Goal: Task Accomplishment & Management: Use online tool/utility

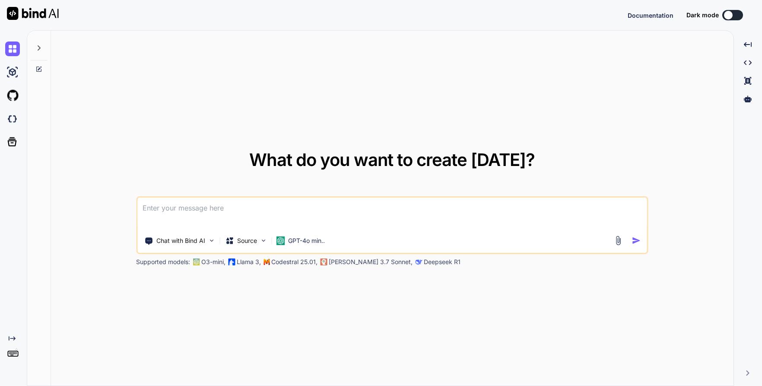
type textarea "x"
click at [12, 123] on img at bounding box center [12, 118] width 15 height 15
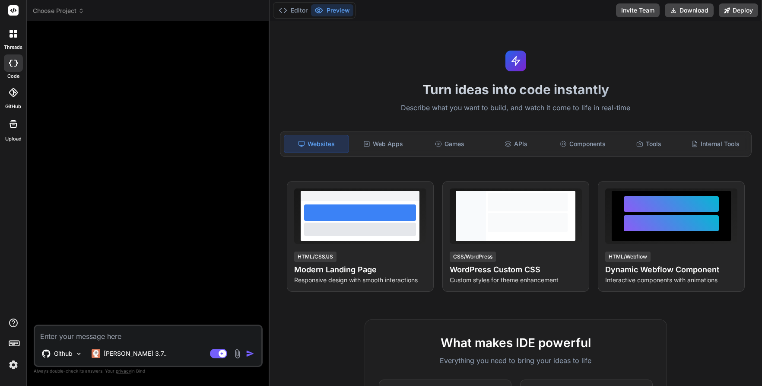
type textarea "x"
click at [70, 9] on span "Choose Project" at bounding box center [58, 10] width 51 height 9
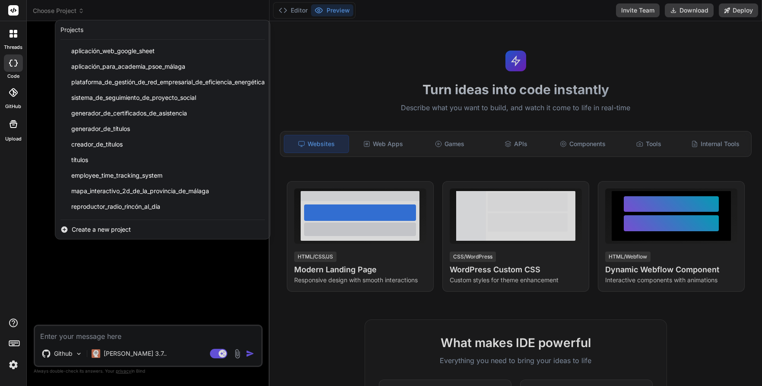
click at [109, 225] on span "Create a new project" at bounding box center [101, 229] width 59 height 9
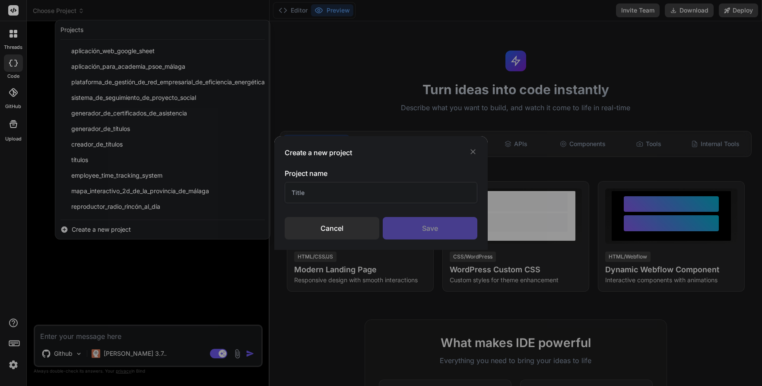
click at [349, 196] on input "text" at bounding box center [381, 192] width 193 height 21
type input "CD Rincón Femenino"
click at [435, 229] on div "Save" at bounding box center [430, 228] width 95 height 22
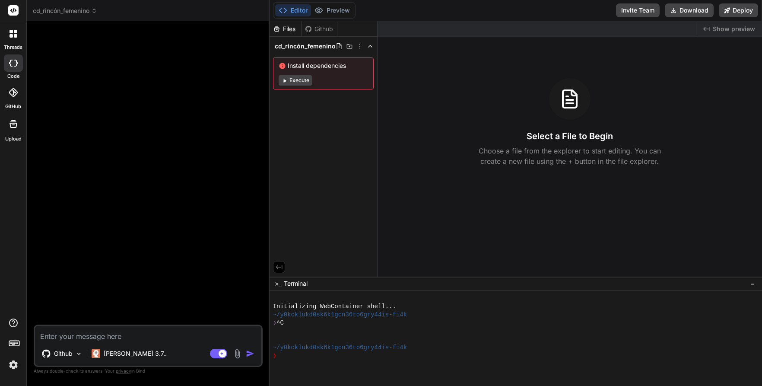
click at [322, 26] on div "Github" at bounding box center [318, 29] width 35 height 9
click at [319, 32] on div "Github" at bounding box center [318, 29] width 35 height 9
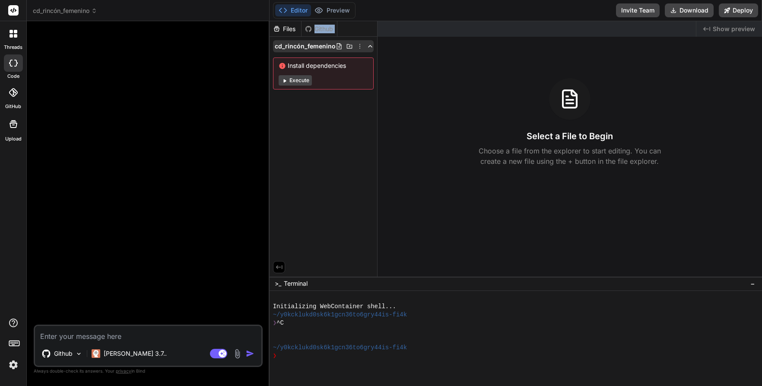
click at [308, 46] on span "cd_rincón_femenino" at bounding box center [305, 46] width 61 height 9
click at [301, 81] on button "Execute" at bounding box center [295, 80] width 33 height 10
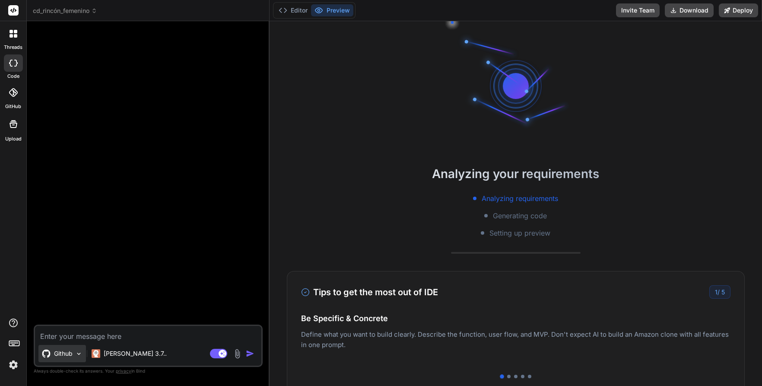
click at [62, 349] on p "Github" at bounding box center [63, 353] width 19 height 9
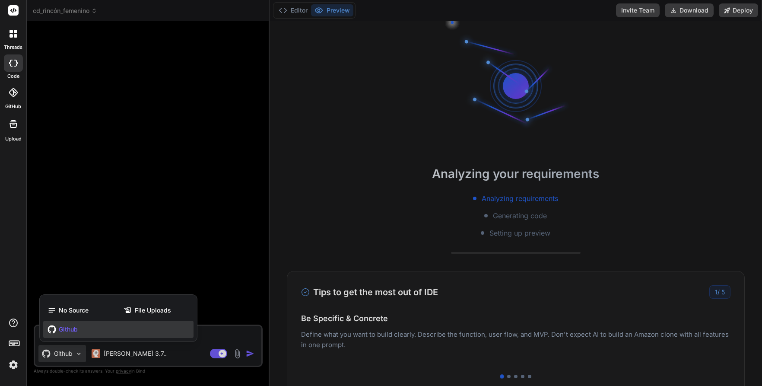
click at [67, 326] on span "Github" at bounding box center [68, 329] width 19 height 9
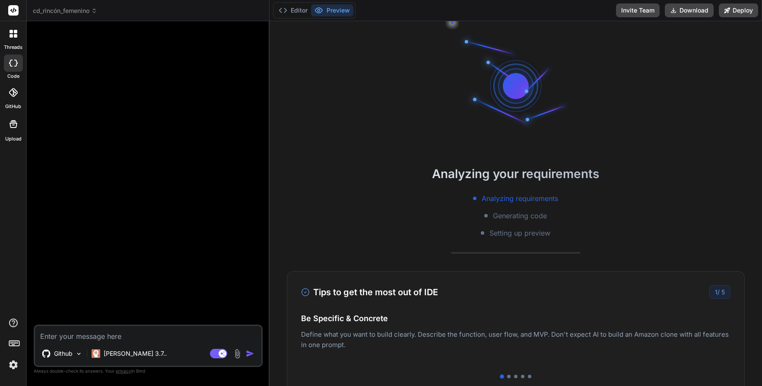
scroll to position [107, 0]
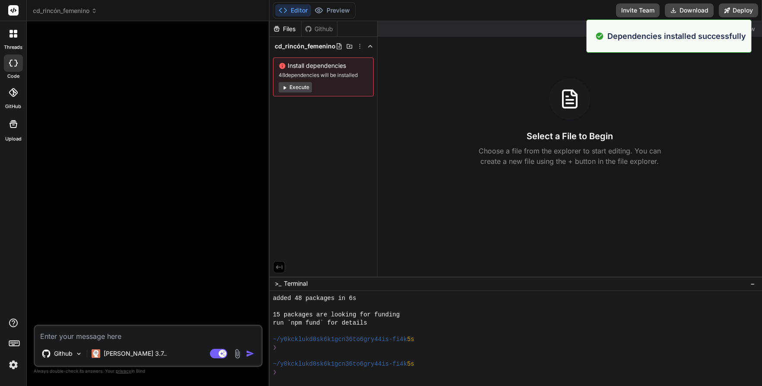
click at [320, 27] on div "Github" at bounding box center [318, 29] width 35 height 9
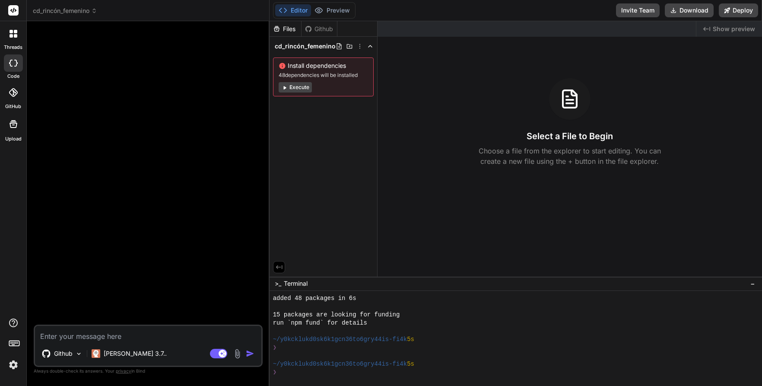
click at [736, 29] on span "Show preview" at bounding box center [734, 29] width 42 height 9
click at [559, 140] on h3 "Select a File to Begin" at bounding box center [569, 136] width 86 height 12
click at [336, 47] on icon at bounding box center [339, 46] width 7 height 7
click at [347, 46] on icon at bounding box center [349, 46] width 6 height 4
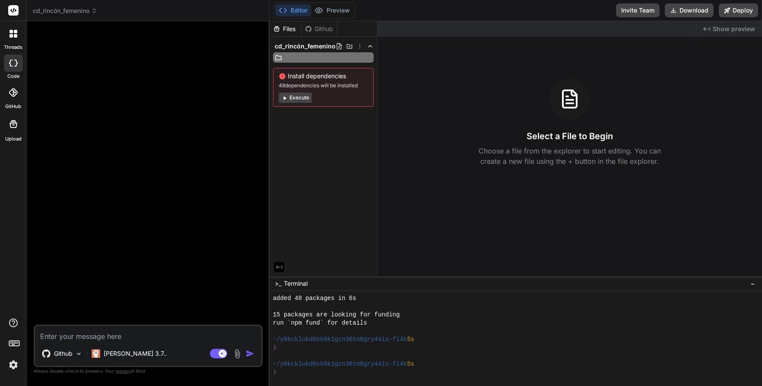
click at [347, 46] on icon at bounding box center [349, 46] width 6 height 4
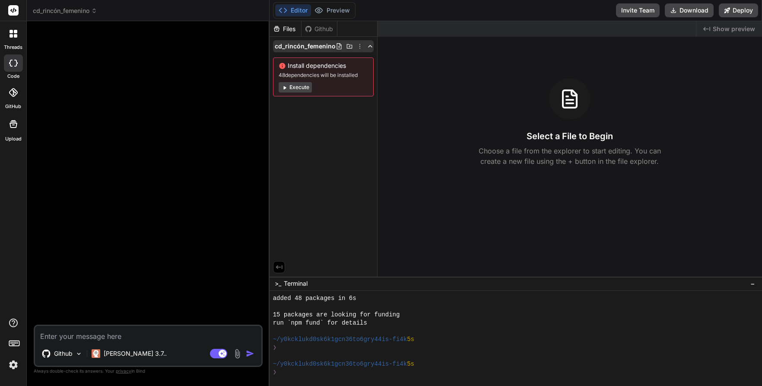
click at [357, 46] on icon at bounding box center [359, 46] width 7 height 7
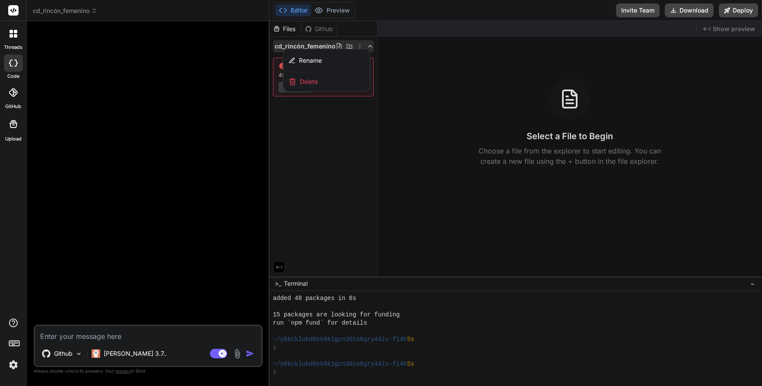
click at [357, 46] on div at bounding box center [515, 203] width 492 height 364
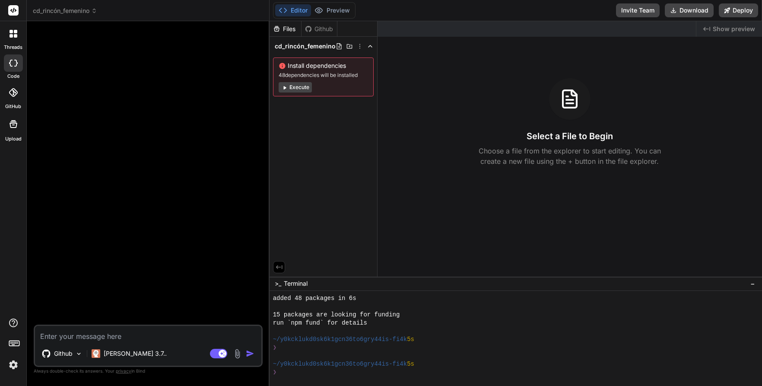
click at [322, 32] on div "Github" at bounding box center [318, 29] width 35 height 9
click at [73, 354] on div "Github" at bounding box center [62, 353] width 48 height 17
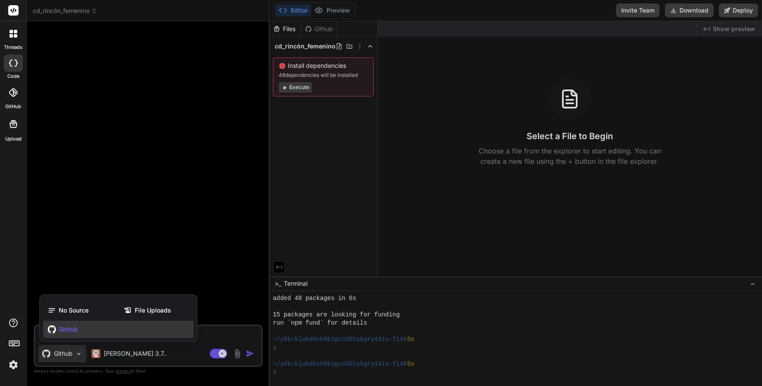
click at [77, 325] on span "Github" at bounding box center [68, 329] width 19 height 9
type textarea "x"
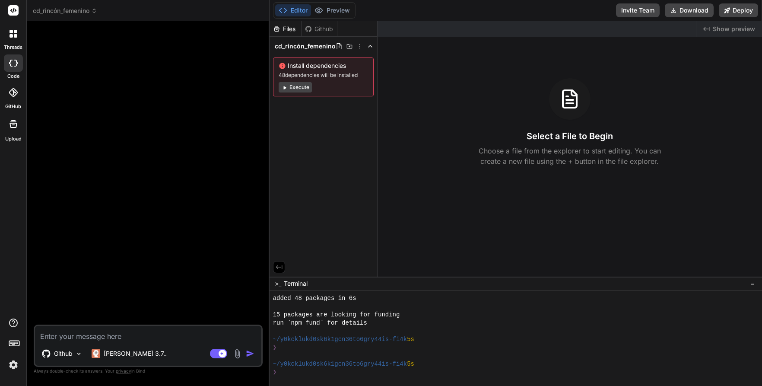
click at [319, 28] on div "Github" at bounding box center [318, 29] width 35 height 9
click at [10, 35] on icon at bounding box center [14, 34] width 8 height 8
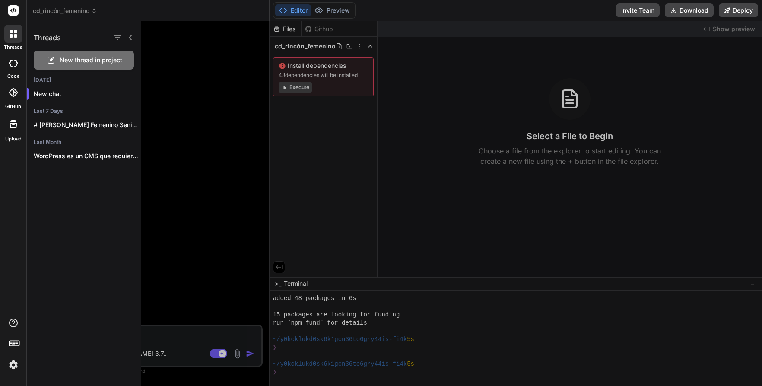
click at [10, 35] on icon at bounding box center [14, 34] width 8 height 8
click at [9, 96] on icon at bounding box center [13, 92] width 9 height 9
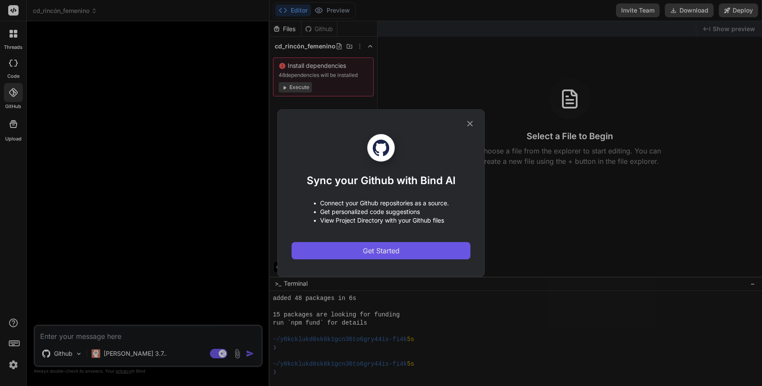
click at [391, 252] on span "Get Started" at bounding box center [381, 250] width 37 height 10
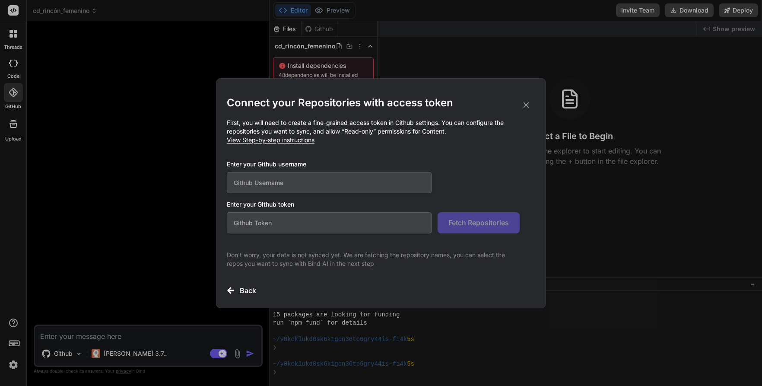
click at [261, 190] on input "text" at bounding box center [329, 182] width 205 height 21
click at [267, 223] on input "text" at bounding box center [329, 222] width 205 height 21
click at [270, 186] on input "text" at bounding box center [329, 182] width 205 height 21
type input "javierjerezgonzalez@gmail.com"
click at [320, 219] on input "text" at bounding box center [329, 222] width 205 height 21
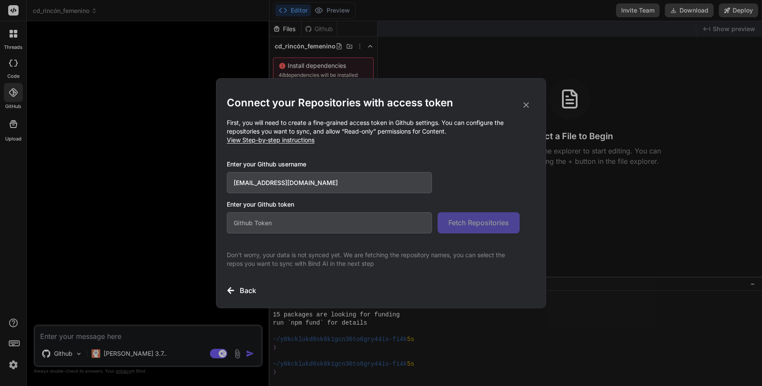
paste input "gh repo clone Javijerez/CD-Rinc-n-Femenino-Senior-Mobile-App-1953"
type input "gh repo clone Javijerez/CD-Rinc-n-Femenino-Senior-Mobile-App-1953"
click at [486, 224] on span "Fetch Repositories" at bounding box center [478, 222] width 60 height 10
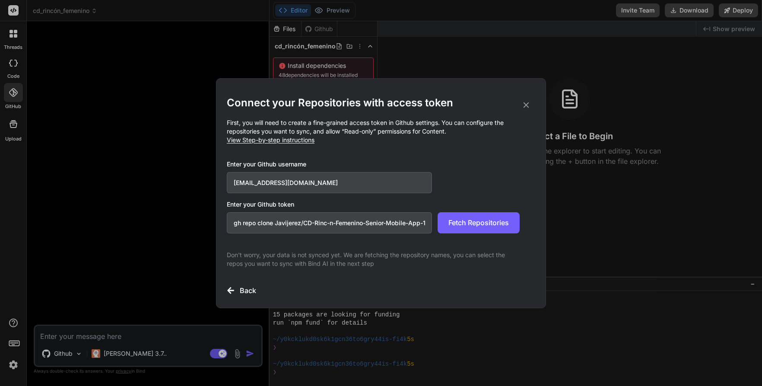
click at [382, 226] on input "gh repo clone Javijerez/CD-Rinc-n-Femenino-Senior-Mobile-App-1953" at bounding box center [329, 222] width 205 height 21
click at [253, 223] on input "text" at bounding box center [329, 222] width 205 height 21
paste input "G7!kP@9zQw#3xL8m"
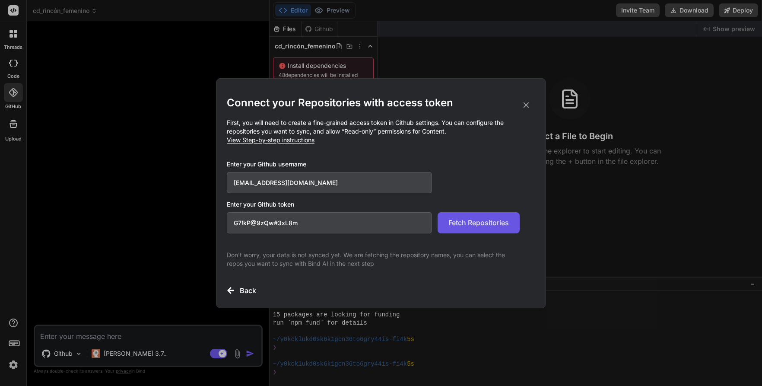
click at [455, 224] on span "Fetch Repositories" at bounding box center [478, 222] width 60 height 10
click at [291, 222] on input "G7!kP@9zQw#3xL8m" at bounding box center [329, 222] width 205 height 21
drag, startPoint x: 291, startPoint y: 222, endPoint x: 305, endPoint y: 222, distance: 13.8
click at [291, 222] on input "G7!kP@9zQw#3xL8m" at bounding box center [329, 222] width 205 height 21
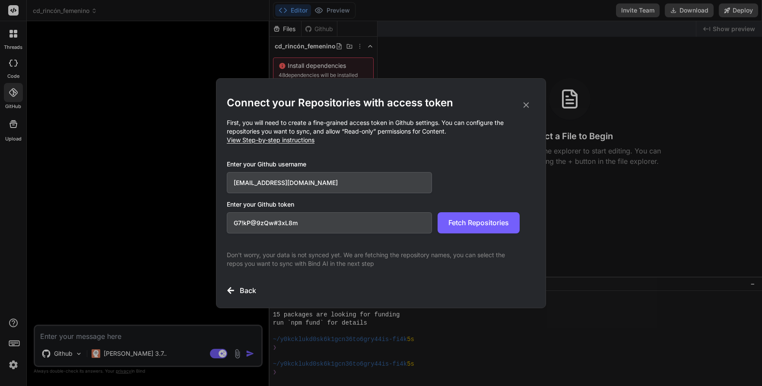
drag, startPoint x: 309, startPoint y: 223, endPoint x: 217, endPoint y: 219, distance: 92.0
click at [217, 219] on div "Connect your Repositories with access token First, you will need to create a fi…" at bounding box center [381, 193] width 330 height 230
paste input "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"
type input "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"
click at [492, 222] on span "Fetch Repositories" at bounding box center [478, 222] width 60 height 10
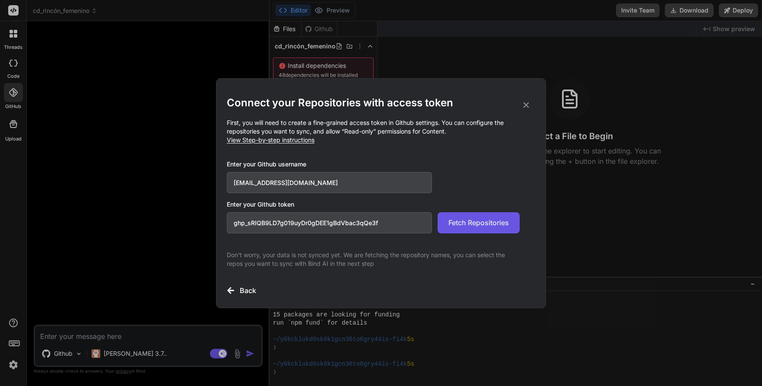
click at [471, 224] on span "Fetch Repositories" at bounding box center [478, 222] width 60 height 10
drag, startPoint x: 345, startPoint y: 181, endPoint x: 190, endPoint y: 179, distance: 155.9
click at [190, 179] on div "Connect your Repositories with access token First, you will need to create a fi…" at bounding box center [381, 193] width 762 height 386
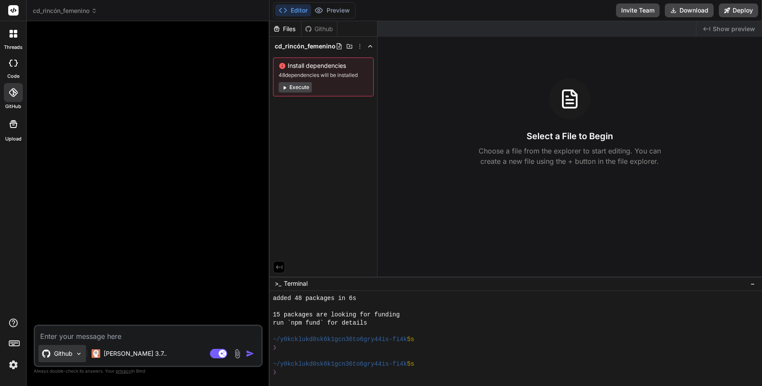
click at [55, 352] on p "Github" at bounding box center [63, 353] width 19 height 9
type textarea "x"
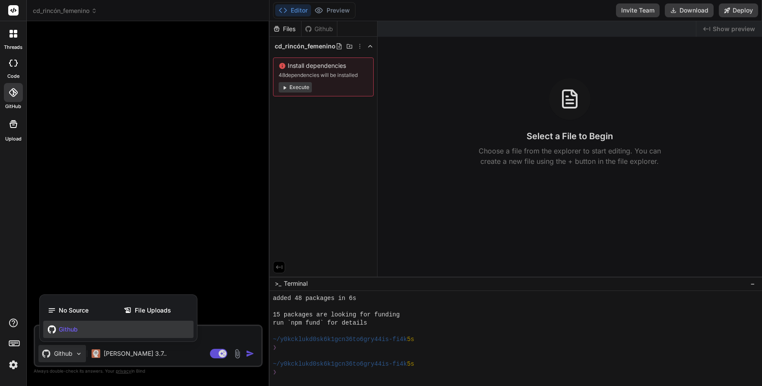
click at [12, 97] on div at bounding box center [13, 92] width 19 height 19
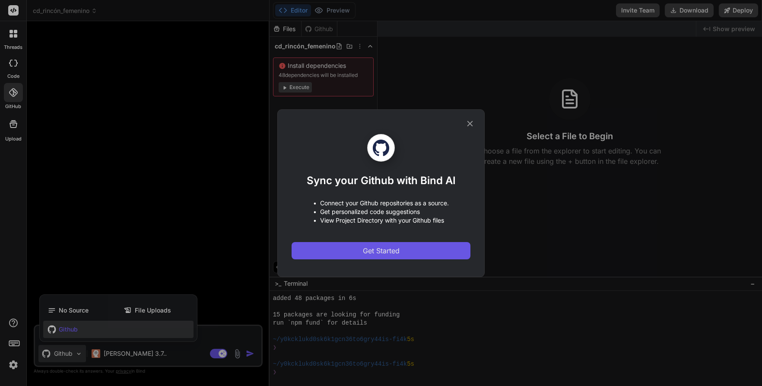
click at [351, 250] on button "Get Started" at bounding box center [381, 250] width 179 height 17
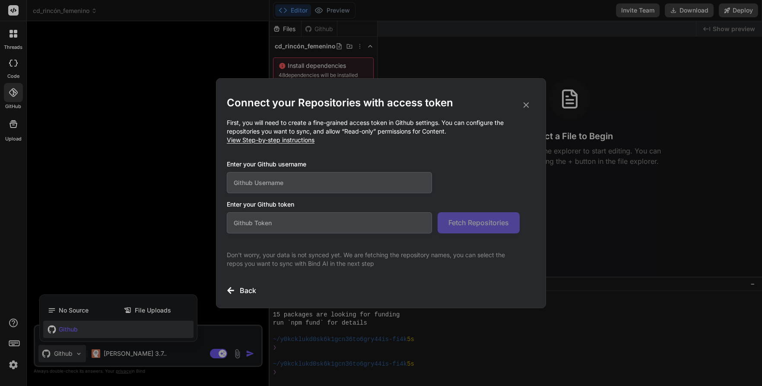
click at [301, 224] on input "text" at bounding box center [329, 222] width 205 height 21
click at [260, 186] on input "text" at bounding box center [329, 182] width 205 height 21
paste input "Javijerez"
type input "Javijerez"
click at [298, 228] on input "text" at bounding box center [329, 222] width 205 height 21
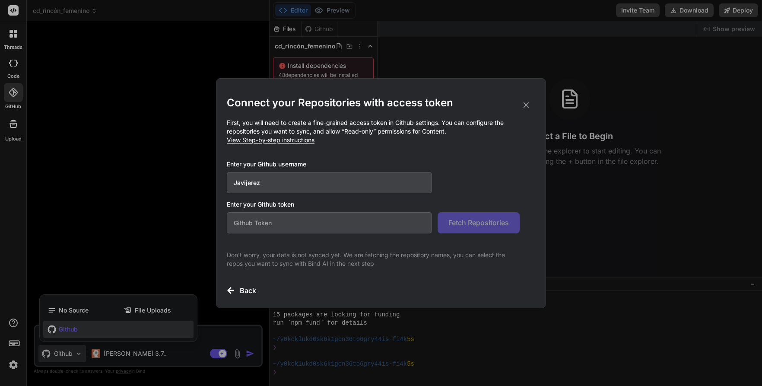
paste input "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"
type input "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"
click at [493, 222] on span "Fetch Repositories" at bounding box center [478, 222] width 60 height 10
click at [522, 105] on icon at bounding box center [526, 105] width 10 height 10
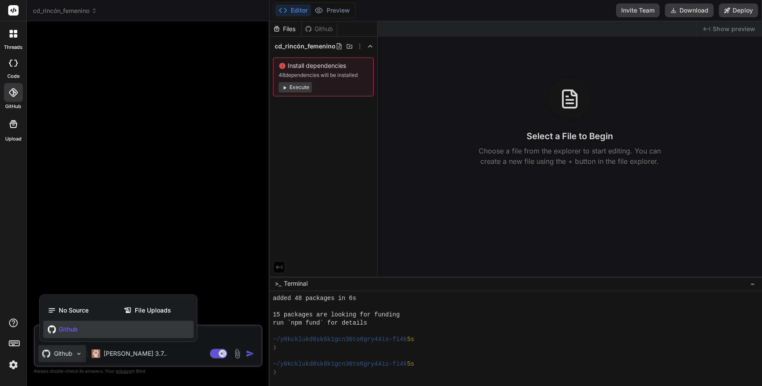
click at [326, 27] on div at bounding box center [381, 193] width 762 height 386
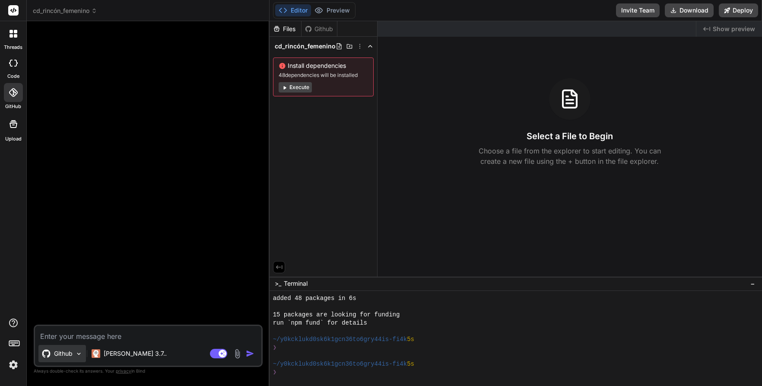
click at [68, 350] on p "Github" at bounding box center [63, 353] width 19 height 9
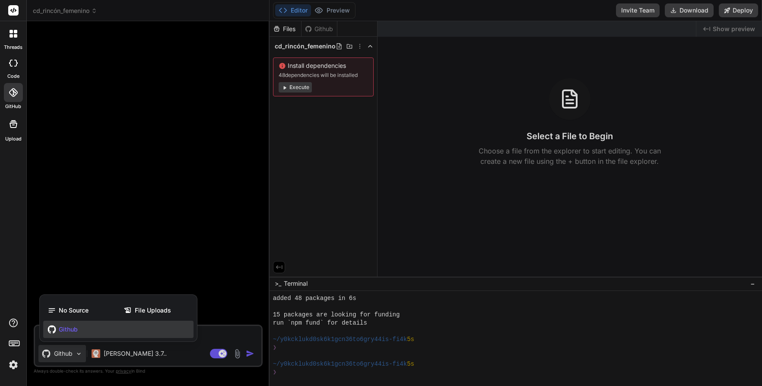
click at [76, 329] on span "Github" at bounding box center [68, 329] width 19 height 9
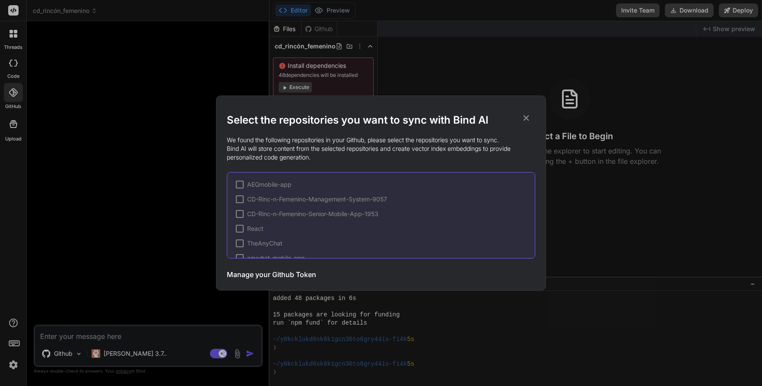
click at [323, 27] on div "Select the repositories you want to sync with Bind AI We found the following re…" at bounding box center [381, 193] width 762 height 386
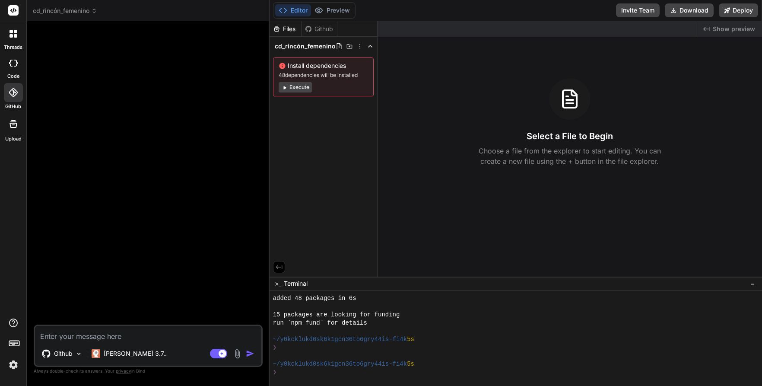
click at [323, 27] on div "Github" at bounding box center [318, 29] width 35 height 9
click at [60, 353] on p "Github" at bounding box center [63, 353] width 19 height 9
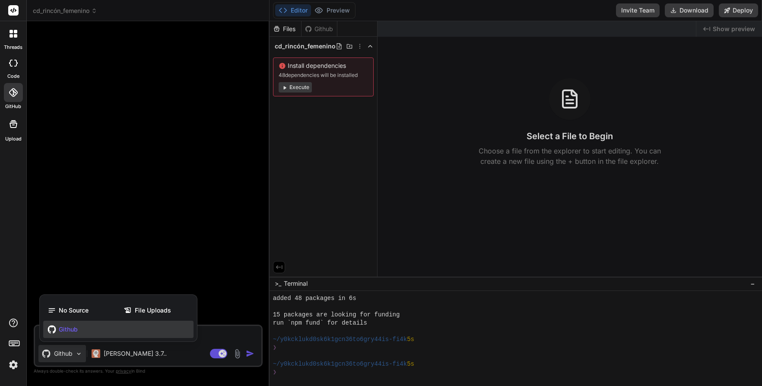
click at [74, 327] on span "Github" at bounding box center [68, 329] width 19 height 9
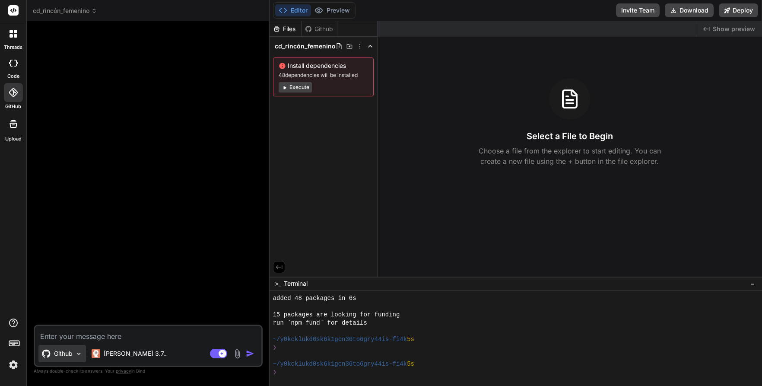
click at [71, 353] on p "Github" at bounding box center [63, 353] width 19 height 9
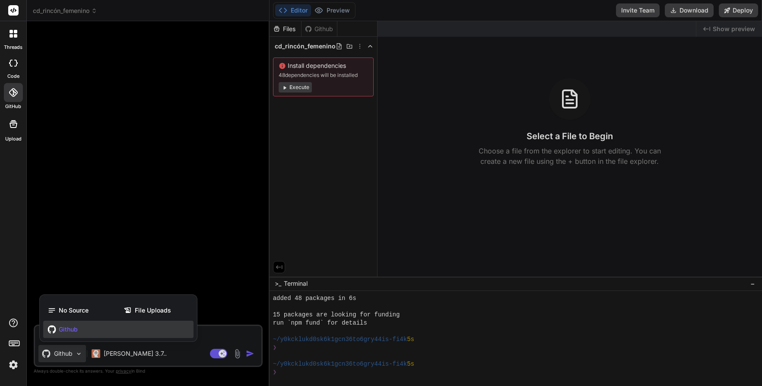
click at [292, 100] on div at bounding box center [381, 193] width 762 height 386
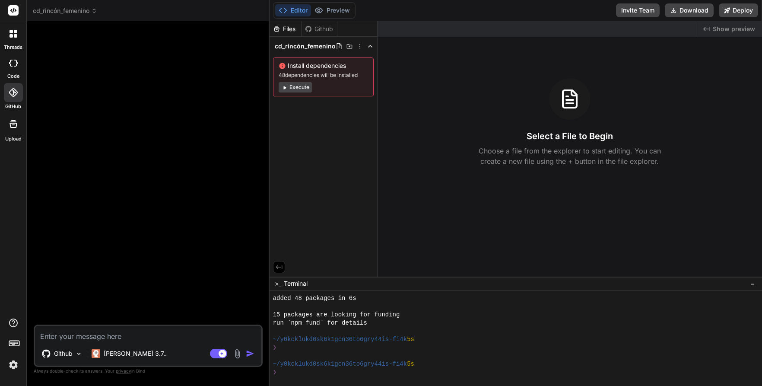
click at [318, 27] on div "Github" at bounding box center [318, 29] width 35 height 9
click at [11, 99] on div at bounding box center [13, 92] width 19 height 19
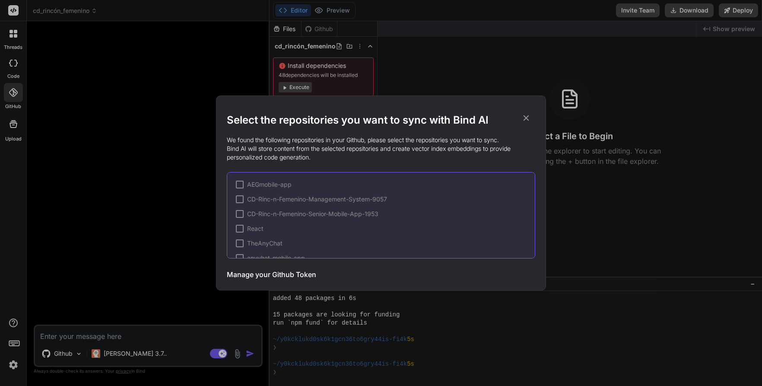
scroll to position [72, 0]
click at [237, 243] on div at bounding box center [240, 245] width 8 height 8
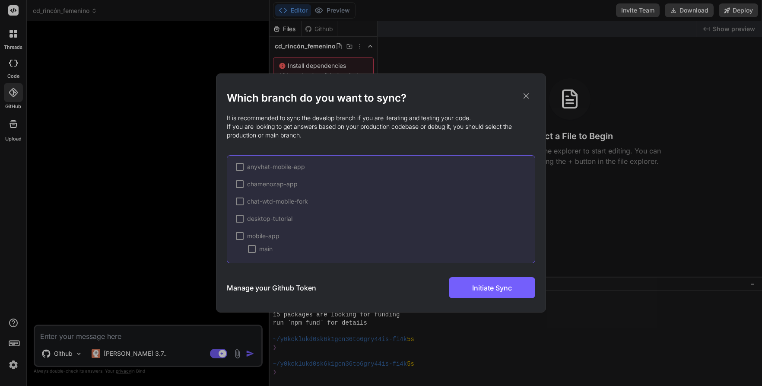
scroll to position [89, 0]
click at [241, 234] on div at bounding box center [240, 234] width 8 height 8
click at [238, 230] on div at bounding box center [240, 230] width 8 height 8
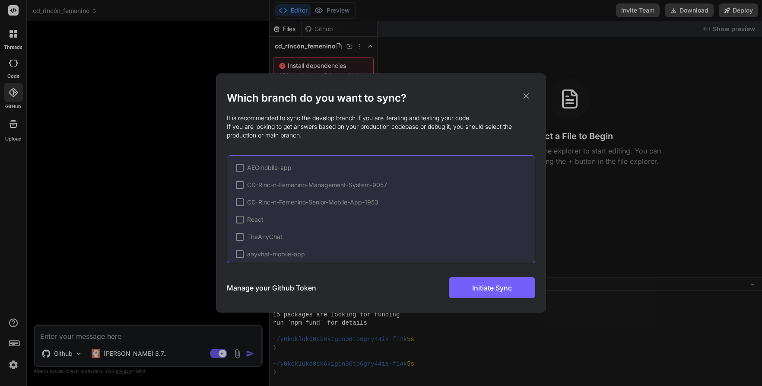
click at [242, 168] on div at bounding box center [240, 168] width 8 height 8
click at [240, 199] on div at bounding box center [240, 198] width 8 height 8
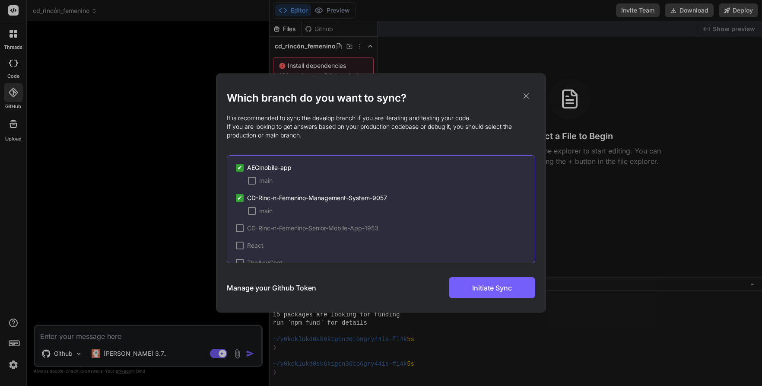
click at [240, 226] on div at bounding box center [240, 228] width 8 height 8
click at [240, 226] on span "✔" at bounding box center [239, 228] width 5 height 9
click at [241, 199] on span "✔" at bounding box center [239, 197] width 5 height 9
click at [238, 167] on span "✔" at bounding box center [239, 167] width 5 height 9
click at [238, 166] on div at bounding box center [240, 168] width 8 height 8
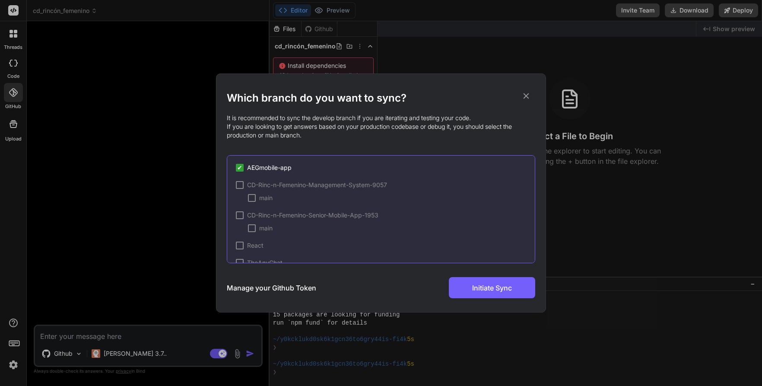
click at [239, 184] on div at bounding box center [240, 185] width 8 height 8
click at [241, 200] on div at bounding box center [240, 202] width 8 height 8
click at [239, 223] on div "React" at bounding box center [250, 219] width 28 height 9
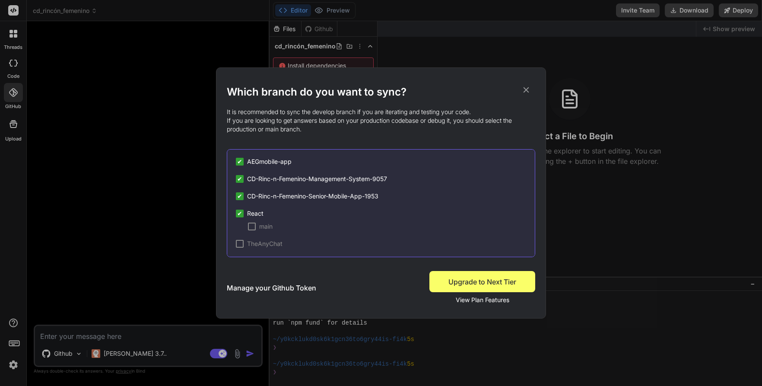
click at [238, 244] on div at bounding box center [240, 244] width 8 height 8
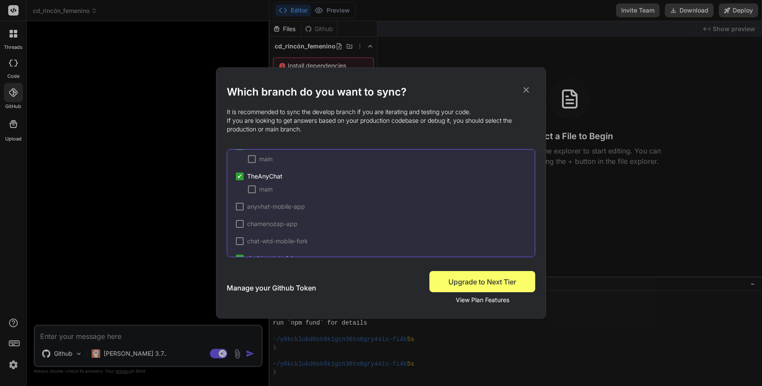
scroll to position [65, 0]
click at [254, 190] on div at bounding box center [252, 191] width 8 height 8
click at [252, 162] on div at bounding box center [252, 161] width 8 height 8
click at [241, 210] on div at bounding box center [240, 209] width 8 height 8
click at [250, 220] on div at bounding box center [252, 222] width 8 height 8
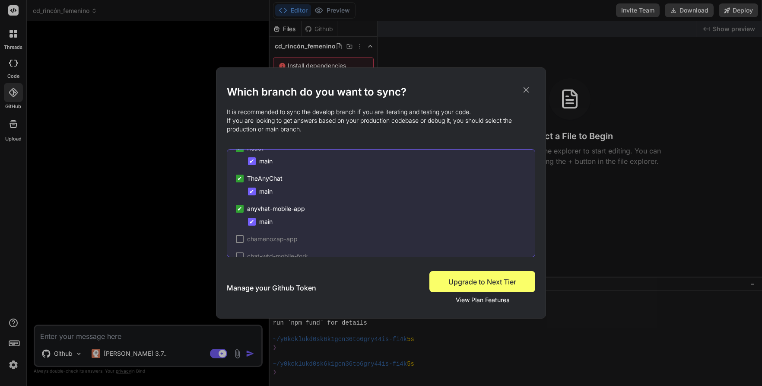
click at [239, 240] on div at bounding box center [240, 239] width 8 height 8
click at [250, 194] on div at bounding box center [252, 196] width 8 height 8
click at [243, 212] on div at bounding box center [240, 213] width 8 height 8
click at [251, 224] on div at bounding box center [252, 226] width 8 height 8
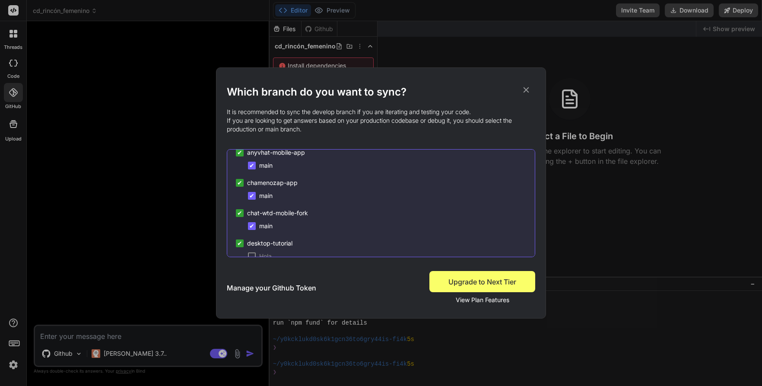
scroll to position [167, 0]
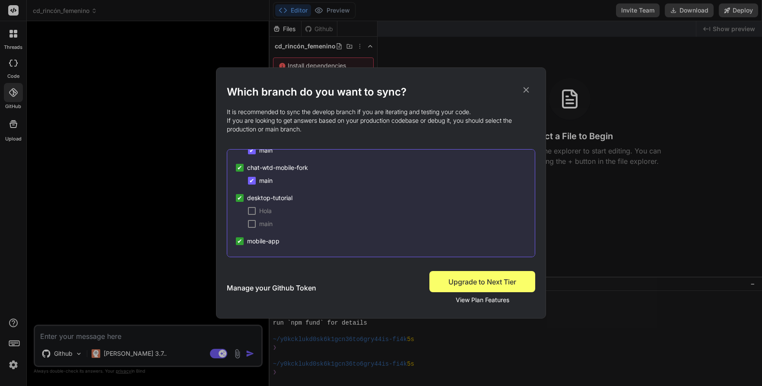
click at [252, 210] on div at bounding box center [252, 211] width 8 height 8
click at [252, 224] on div at bounding box center [252, 224] width 8 height 8
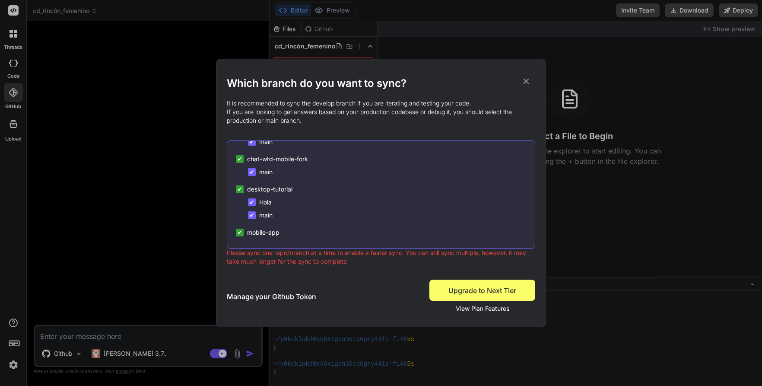
click at [242, 232] on span "✔" at bounding box center [239, 232] width 5 height 9
click at [240, 188] on span "✔" at bounding box center [239, 189] width 5 height 9
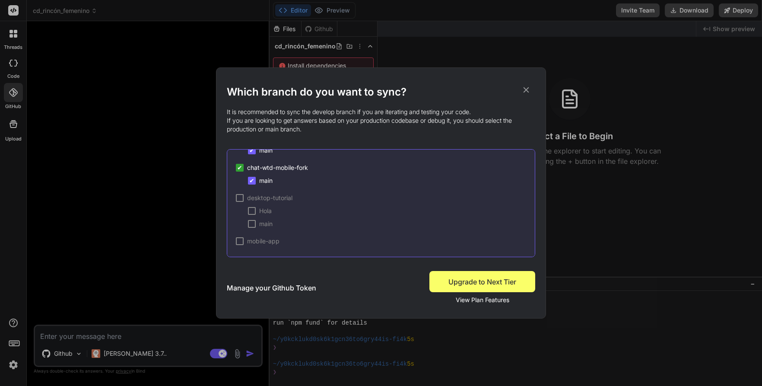
click at [239, 169] on span "✔" at bounding box center [239, 167] width 5 height 9
click at [241, 182] on span "✔" at bounding box center [239, 185] width 5 height 9
drag, startPoint x: 236, startPoint y: 217, endPoint x: 238, endPoint y: 210, distance: 6.8
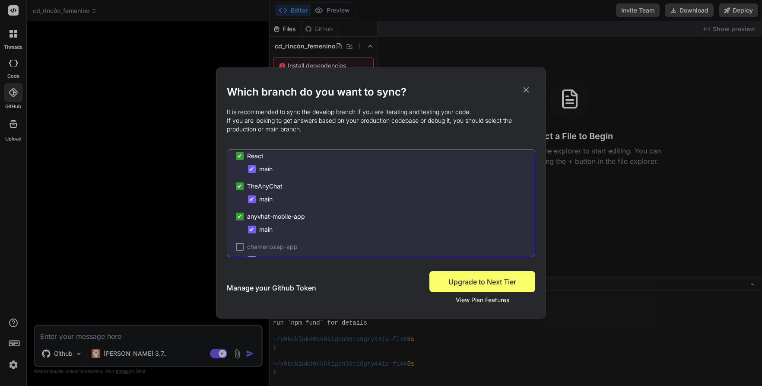
click at [236, 216] on div "✔" at bounding box center [240, 216] width 8 height 8
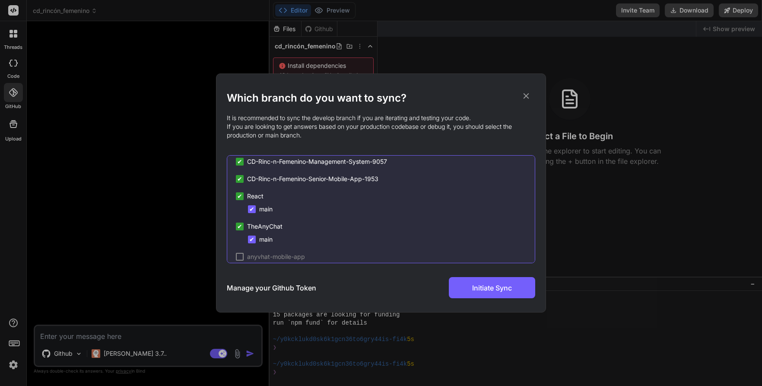
scroll to position [0, 0]
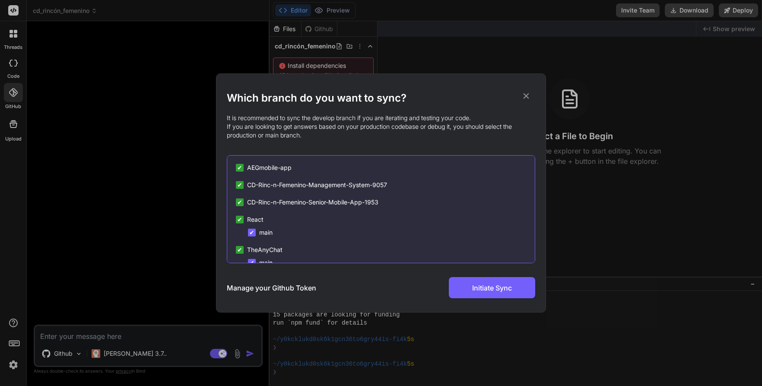
click at [239, 222] on span "✔" at bounding box center [239, 219] width 5 height 9
click at [242, 203] on div "✔" at bounding box center [240, 202] width 8 height 8
click at [239, 162] on div "✔ AEGmobile-app ✔ CD-Rinc-n-Femenino-Management-System-9057 CD-Rinc-n-Femenino-…" at bounding box center [381, 209] width 308 height 108
click at [238, 168] on span "✔" at bounding box center [239, 167] width 5 height 9
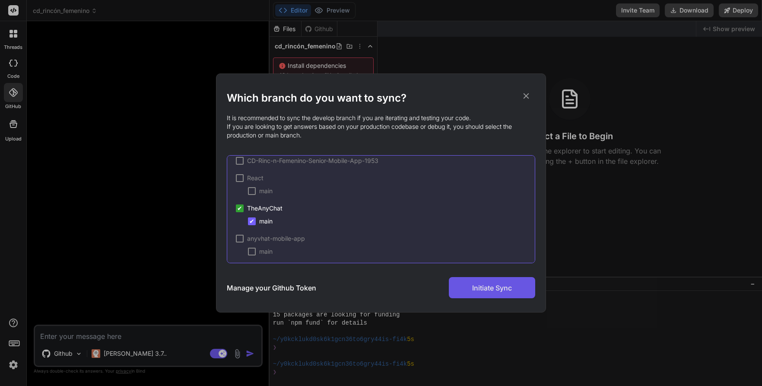
click at [494, 284] on span "Initiate Sync" at bounding box center [492, 287] width 40 height 10
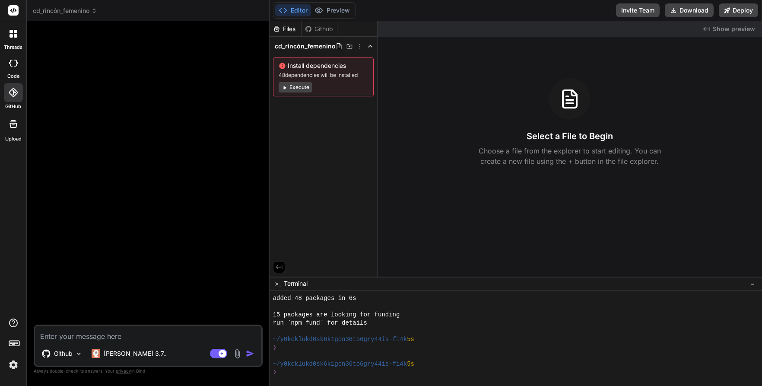
click at [310, 28] on icon at bounding box center [308, 28] width 6 height 6
click at [298, 91] on button "Execute" at bounding box center [295, 87] width 33 height 10
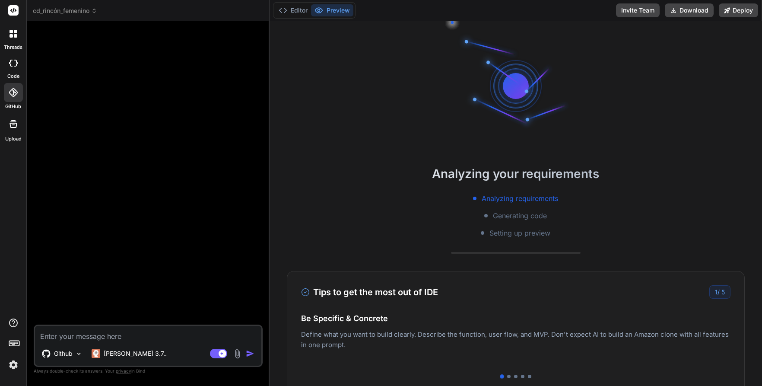
scroll to position [205, 0]
type textarea "x"
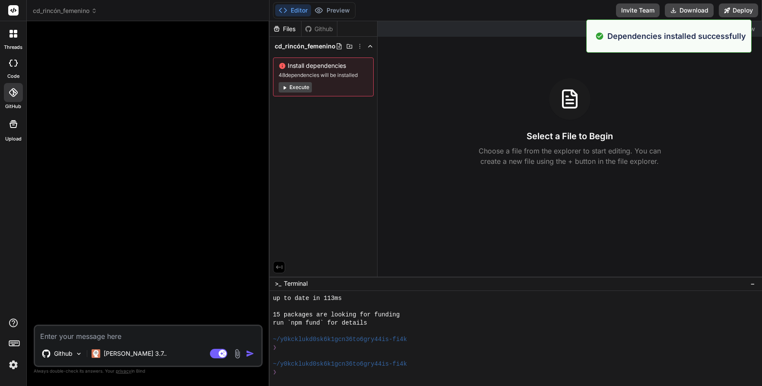
scroll to position [230, 0]
click at [322, 25] on div "Github" at bounding box center [318, 29] width 35 height 9
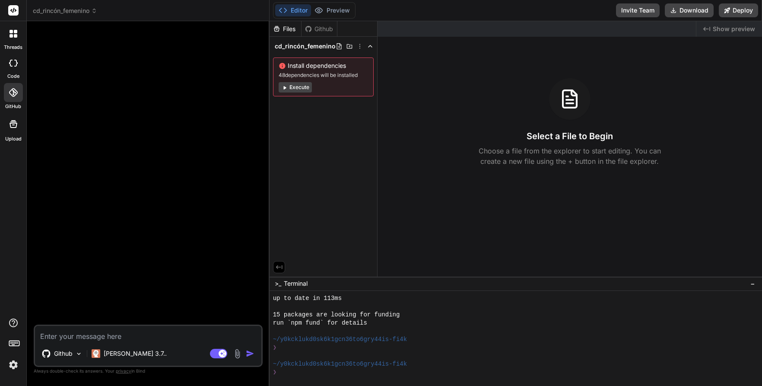
click at [436, 215] on div "Created with Pixso. Show preview Select a File to Begin Choose a file from the …" at bounding box center [569, 148] width 384 height 255
click at [317, 31] on div "Github" at bounding box center [318, 29] width 35 height 9
click at [12, 41] on div at bounding box center [13, 34] width 18 height 18
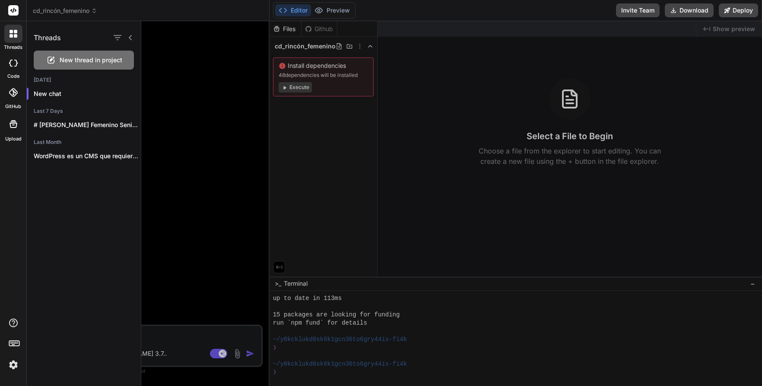
click at [73, 3] on header "cd_rincón_femenino Created with Pixso." at bounding box center [148, 10] width 243 height 21
click at [222, 81] on div at bounding box center [451, 203] width 621 height 364
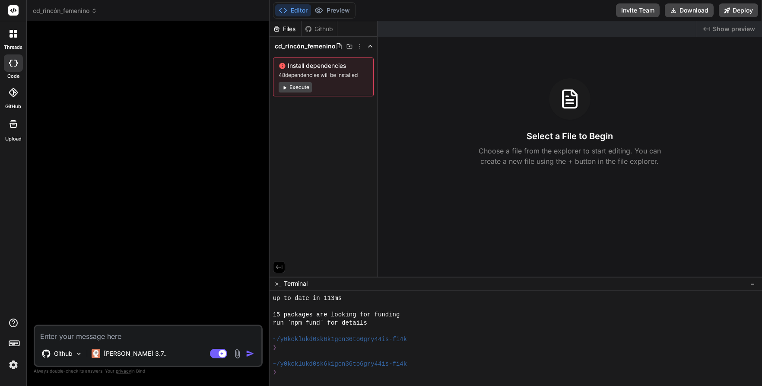
click at [67, 6] on span "cd_rincón_femenino" at bounding box center [65, 10] width 64 height 9
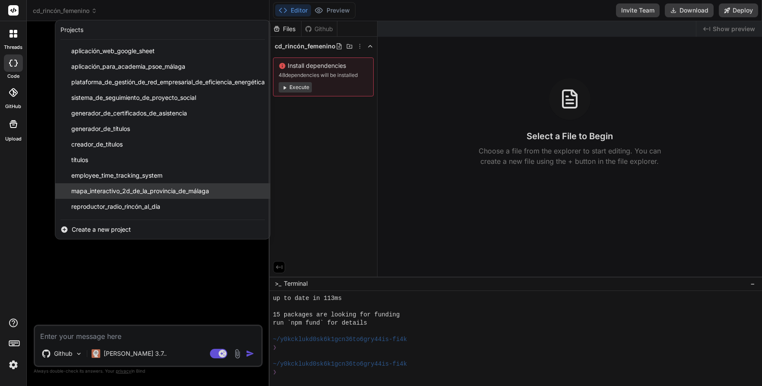
scroll to position [60, 0]
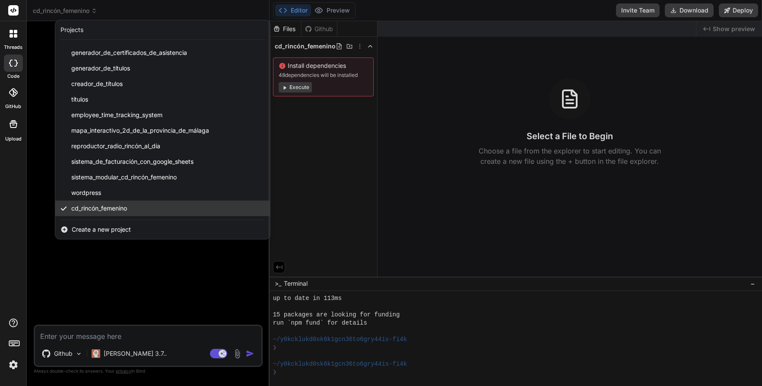
click at [120, 208] on span "cd_rincón_femenino" at bounding box center [99, 208] width 56 height 9
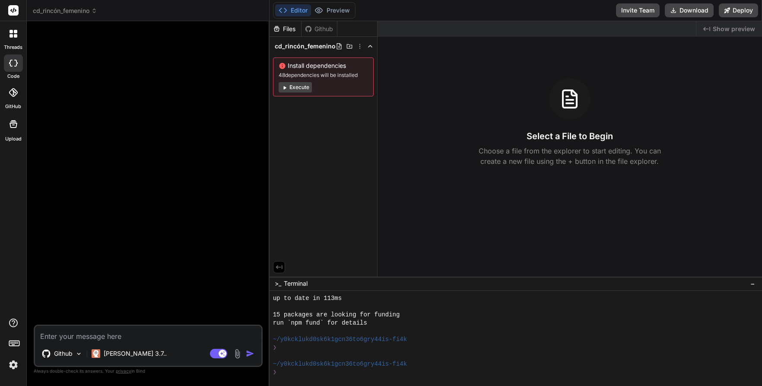
click at [14, 95] on icon at bounding box center [13, 92] width 9 height 9
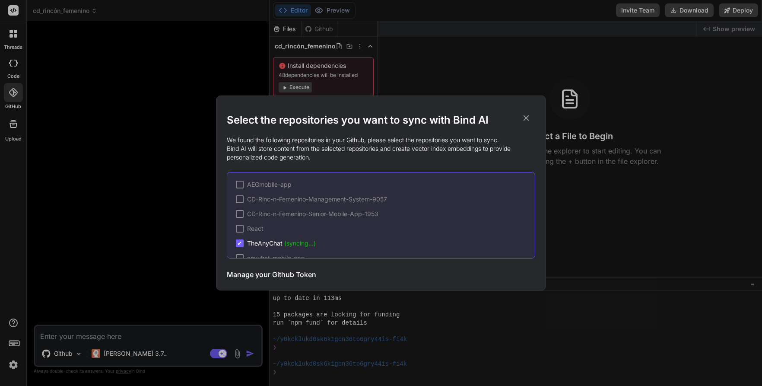
click at [105, 110] on div "Select the repositories you want to sync with Bind AI We found the following re…" at bounding box center [381, 193] width 762 height 386
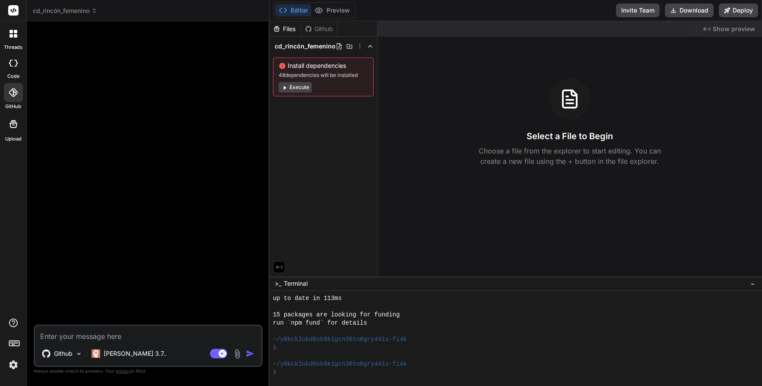
click at [21, 99] on div at bounding box center [13, 92] width 19 height 19
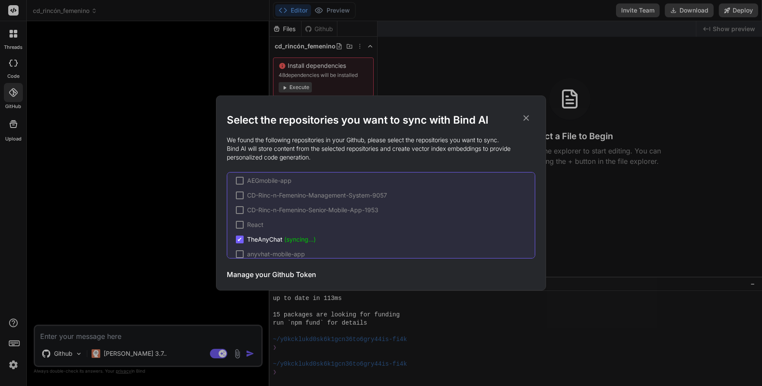
scroll to position [3, 0]
click at [71, 146] on div "Select the repositories you want to sync with Bind AI We found the following re…" at bounding box center [381, 193] width 762 height 386
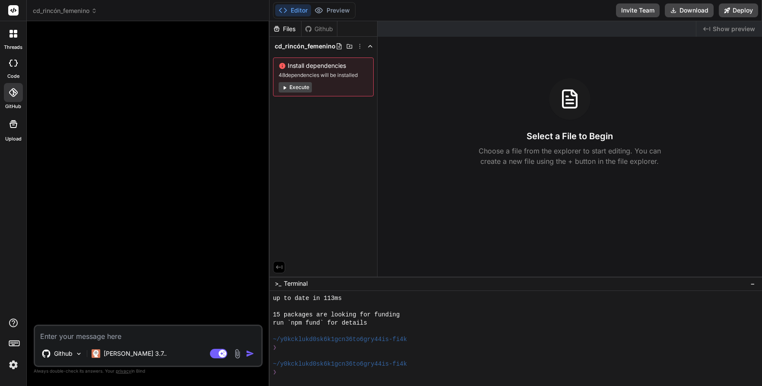
click at [320, 31] on div "Github" at bounding box center [318, 29] width 35 height 9
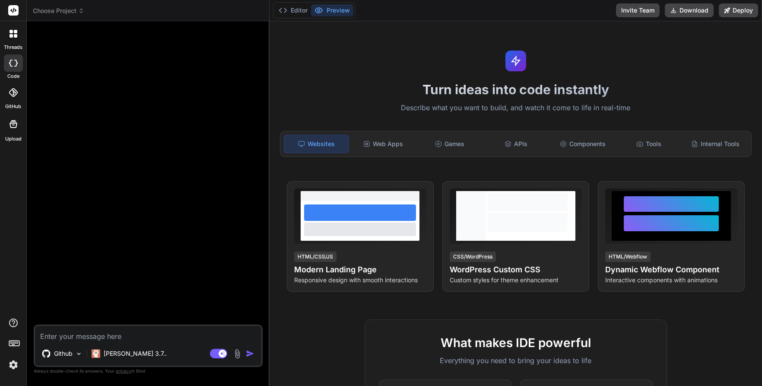
click at [66, 9] on span "Choose Project" at bounding box center [58, 10] width 51 height 9
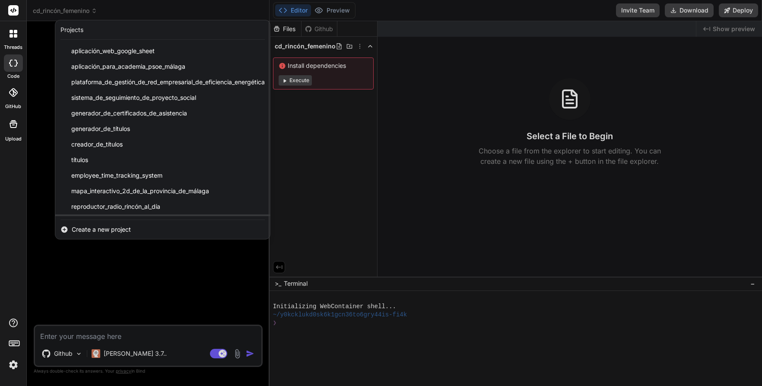
scroll to position [60, 0]
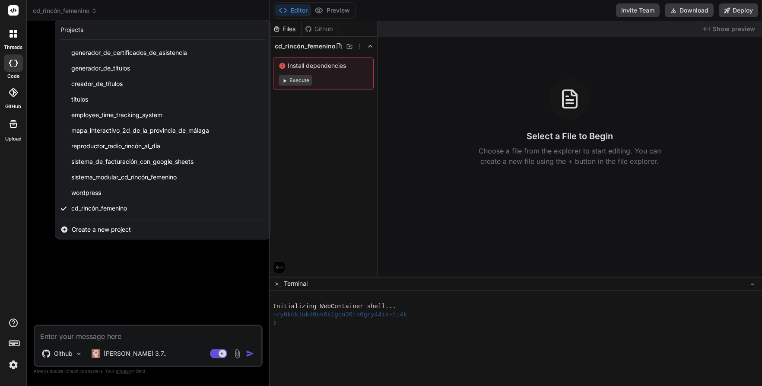
click at [181, 275] on div at bounding box center [381, 193] width 762 height 386
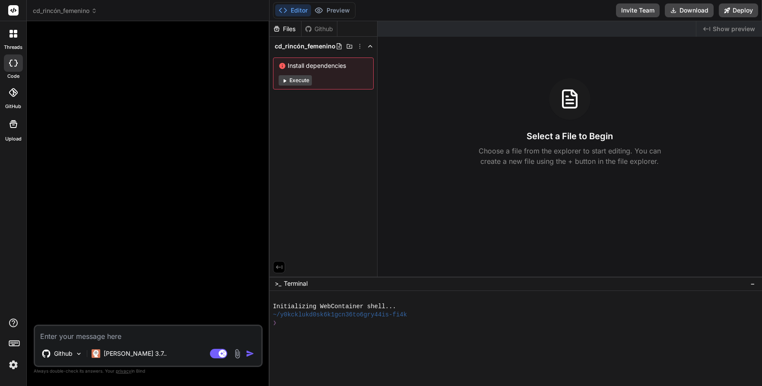
click at [319, 27] on div "Github" at bounding box center [318, 29] width 35 height 9
click at [20, 92] on div at bounding box center [13, 92] width 19 height 19
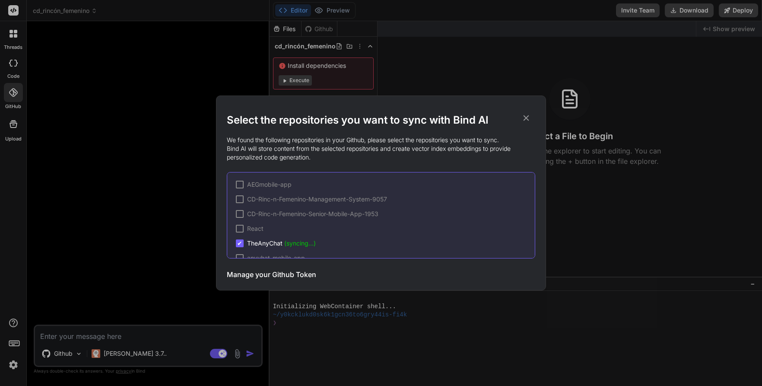
click at [239, 199] on div at bounding box center [240, 199] width 8 height 8
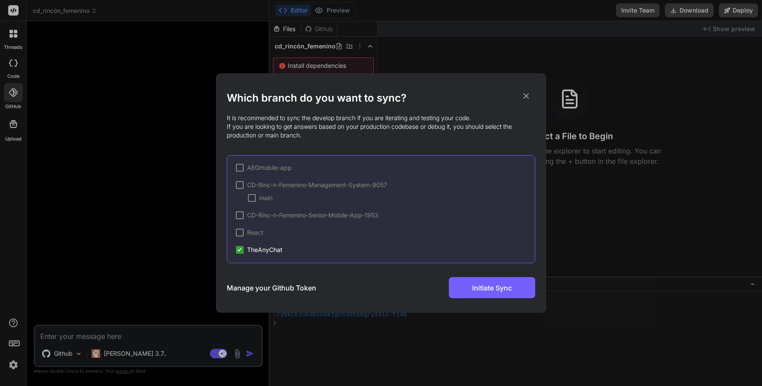
click at [239, 190] on div "CD-Rinc-n-Femenino-Management-System-9057 main" at bounding box center [385, 192] width 299 height 22
click at [239, 187] on div at bounding box center [240, 185] width 8 height 8
click at [238, 201] on div at bounding box center [240, 202] width 8 height 8
click at [241, 200] on span "✔" at bounding box center [239, 202] width 5 height 9
click at [253, 216] on div at bounding box center [252, 215] width 8 height 8
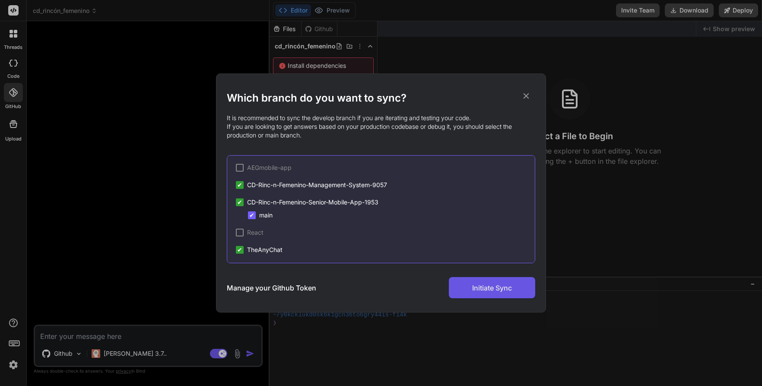
click at [478, 282] on span "Initiate Sync" at bounding box center [492, 287] width 40 height 10
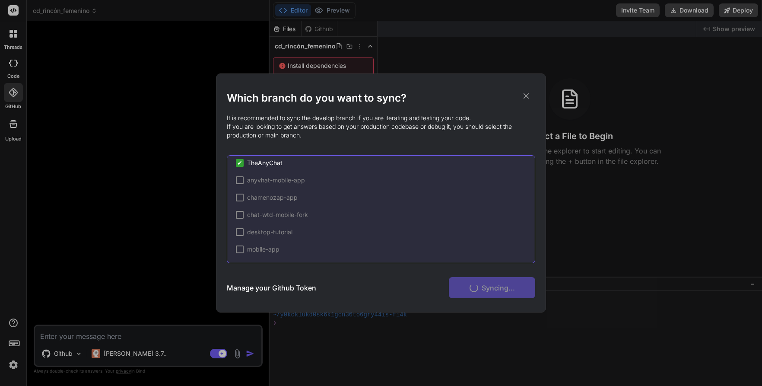
scroll to position [89, 0]
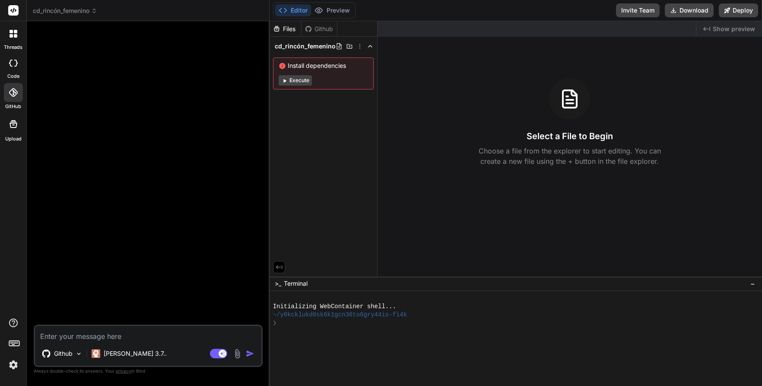
click at [17, 94] on div at bounding box center [13, 92] width 19 height 19
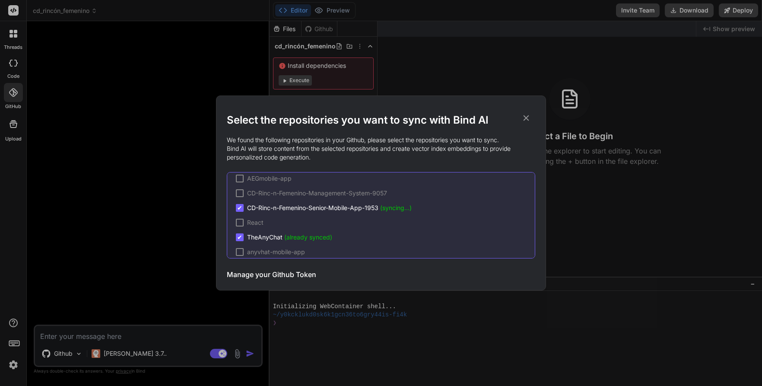
scroll to position [6, 0]
click at [105, 162] on div "Select the repositories you want to sync with Bind AI We found the following re…" at bounding box center [381, 193] width 762 height 386
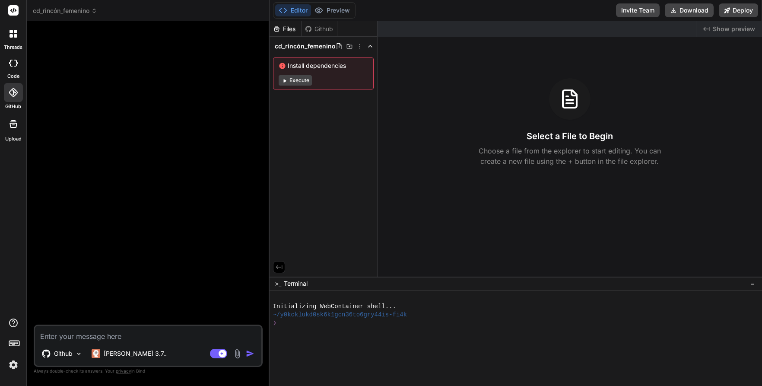
click at [326, 25] on div "Github" at bounding box center [318, 29] width 35 height 9
click at [18, 67] on div at bounding box center [13, 62] width 19 height 17
click at [19, 37] on div at bounding box center [13, 34] width 18 height 18
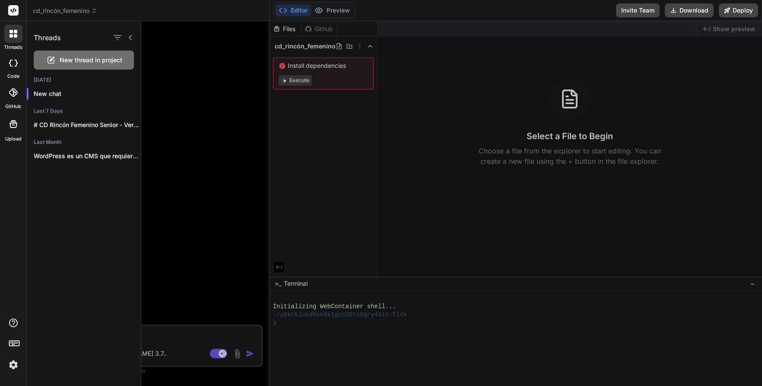
click at [16, 124] on icon at bounding box center [14, 124] width 8 height 8
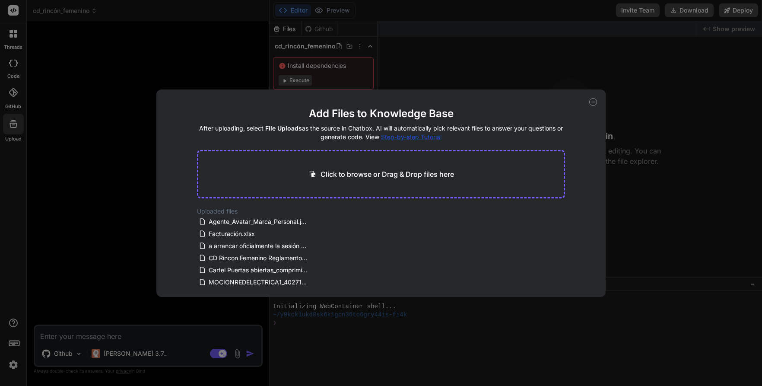
click at [124, 144] on div "Add Files to Knowledge Base After uploading, select File Uploads as the source …" at bounding box center [381, 193] width 762 height 386
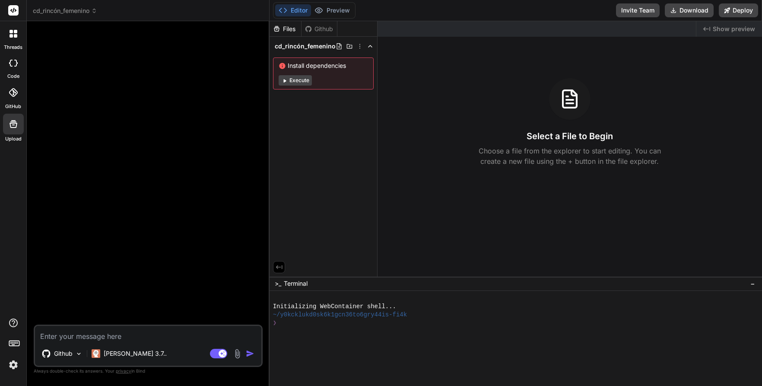
click at [8, 95] on div at bounding box center [13, 92] width 19 height 19
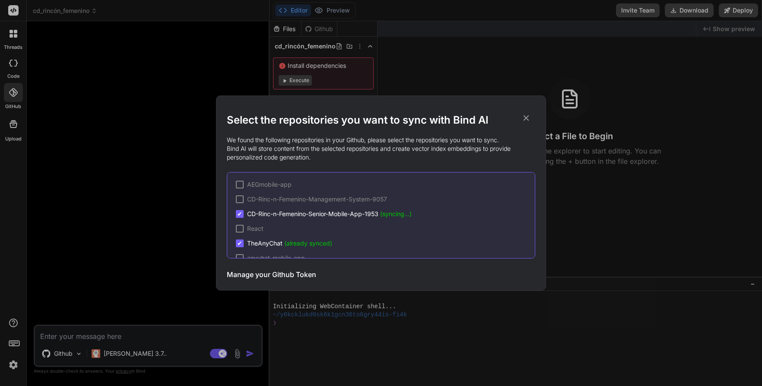
click at [68, 112] on div "Select the repositories you want to sync with Bind AI We found the following re…" at bounding box center [381, 193] width 762 height 386
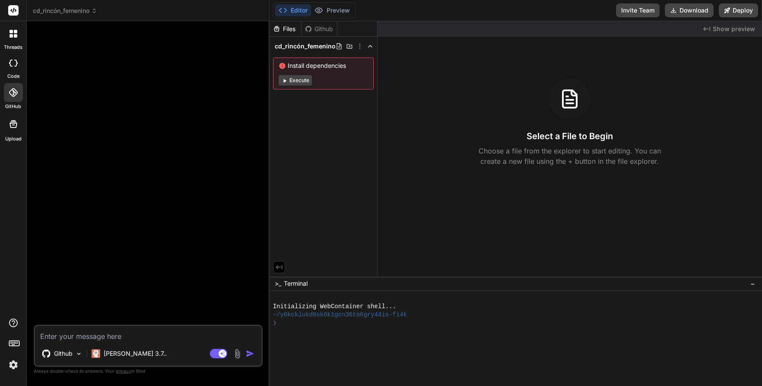
click at [11, 61] on icon at bounding box center [13, 63] width 9 height 7
click at [15, 30] on icon at bounding box center [14, 34] width 8 height 8
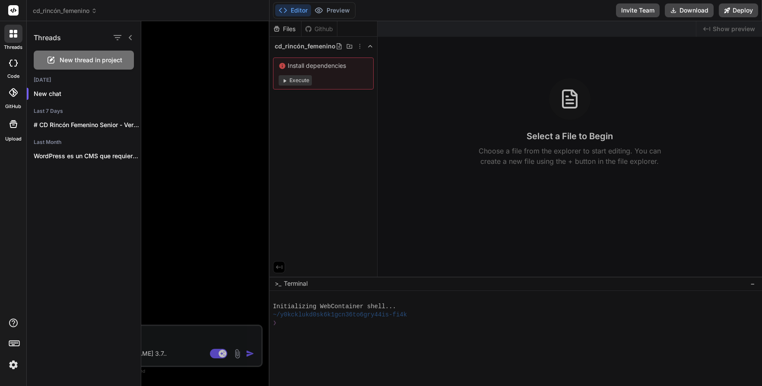
click at [12, 64] on icon at bounding box center [13, 63] width 9 height 7
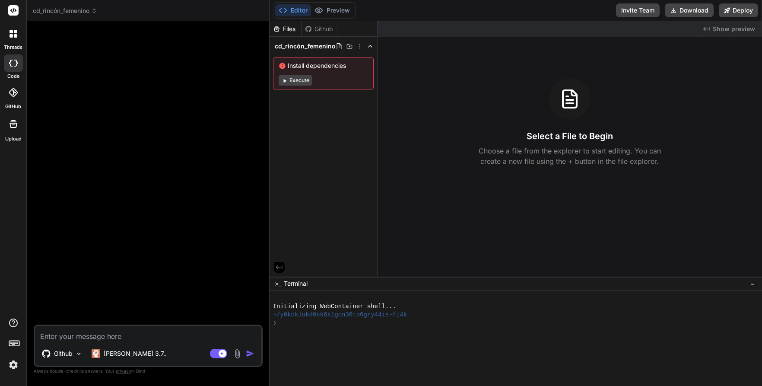
click at [73, 8] on span "cd_rincón_femenino" at bounding box center [65, 10] width 64 height 9
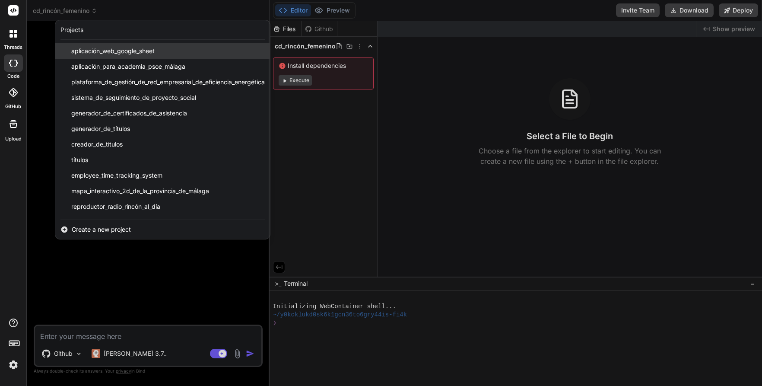
click at [89, 53] on span "aplicación_web_google_sheet" at bounding box center [112, 51] width 83 height 9
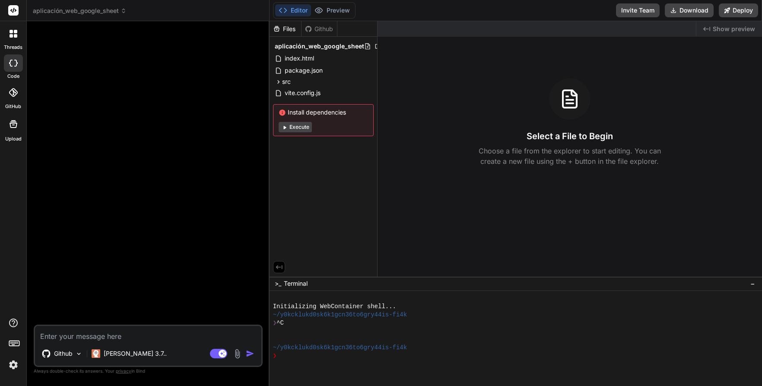
click at [321, 29] on div "Github" at bounding box center [318, 29] width 35 height 9
click at [15, 59] on div at bounding box center [13, 62] width 19 height 17
click at [15, 65] on icon at bounding box center [15, 63] width 3 height 7
click at [66, 354] on p "Github" at bounding box center [63, 353] width 19 height 9
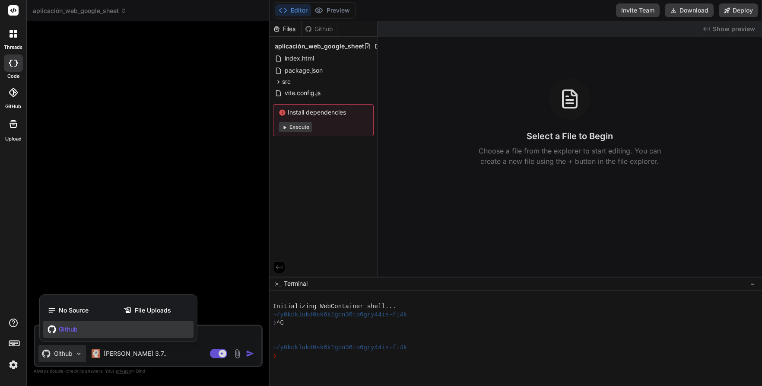
click at [68, 329] on span "Github" at bounding box center [68, 329] width 19 height 9
type textarea "x"
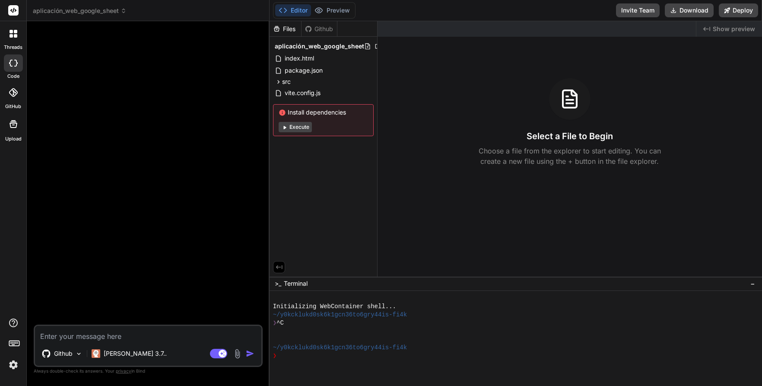
click at [16, 92] on icon at bounding box center [13, 92] width 9 height 9
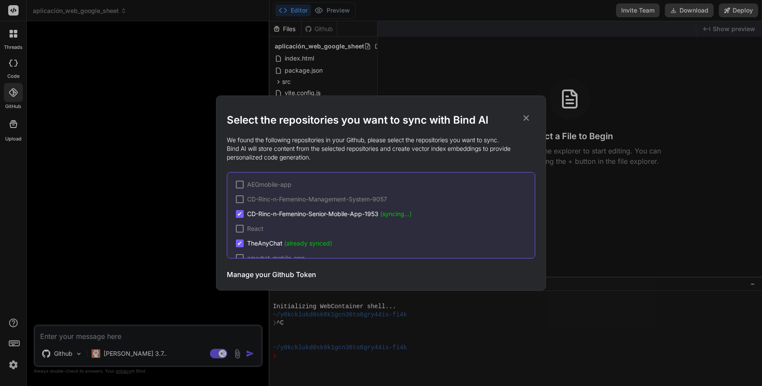
click at [71, 140] on div "Select the repositories you want to sync with Bind AI We found the following re…" at bounding box center [381, 193] width 762 height 386
